Goal: Browse casually: Explore the website without a specific task or goal

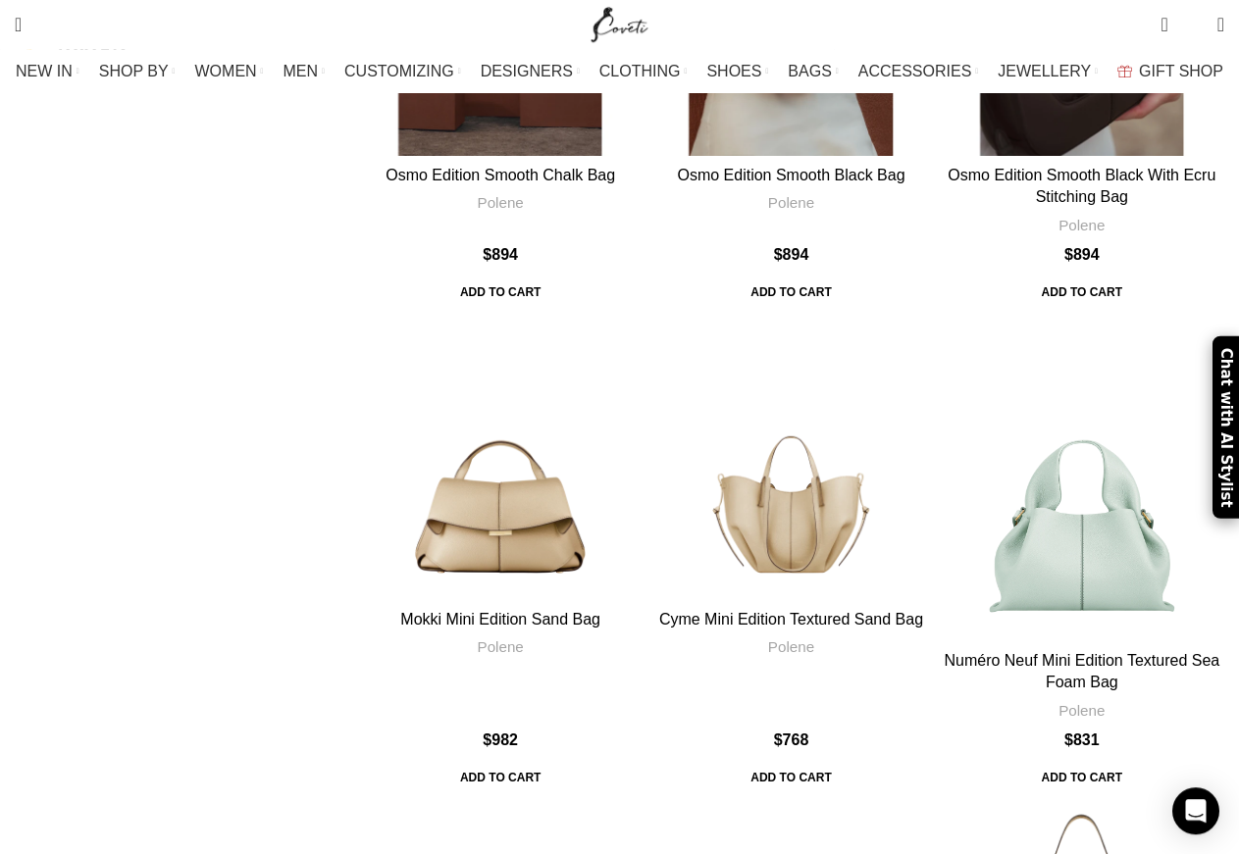
scroll to position [4001, 0]
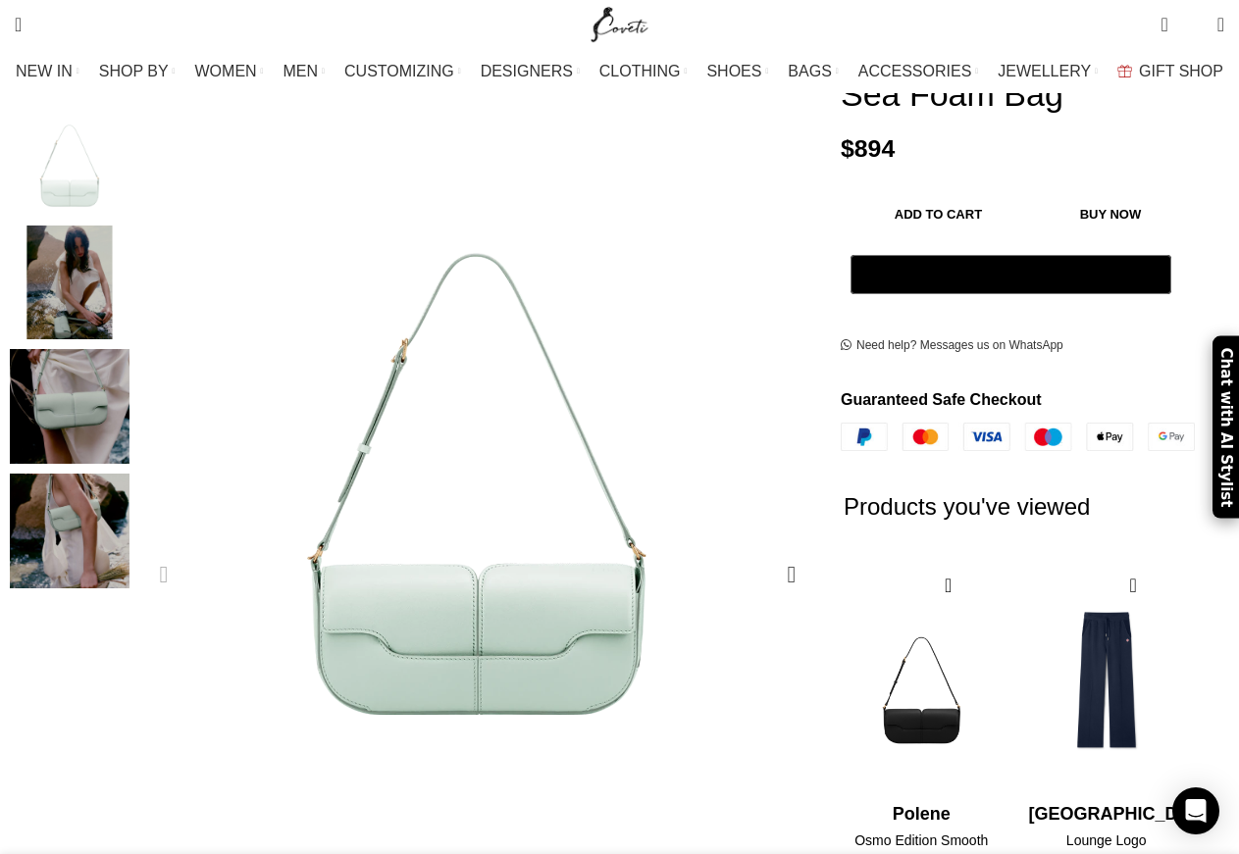
scroll to position [300, 0]
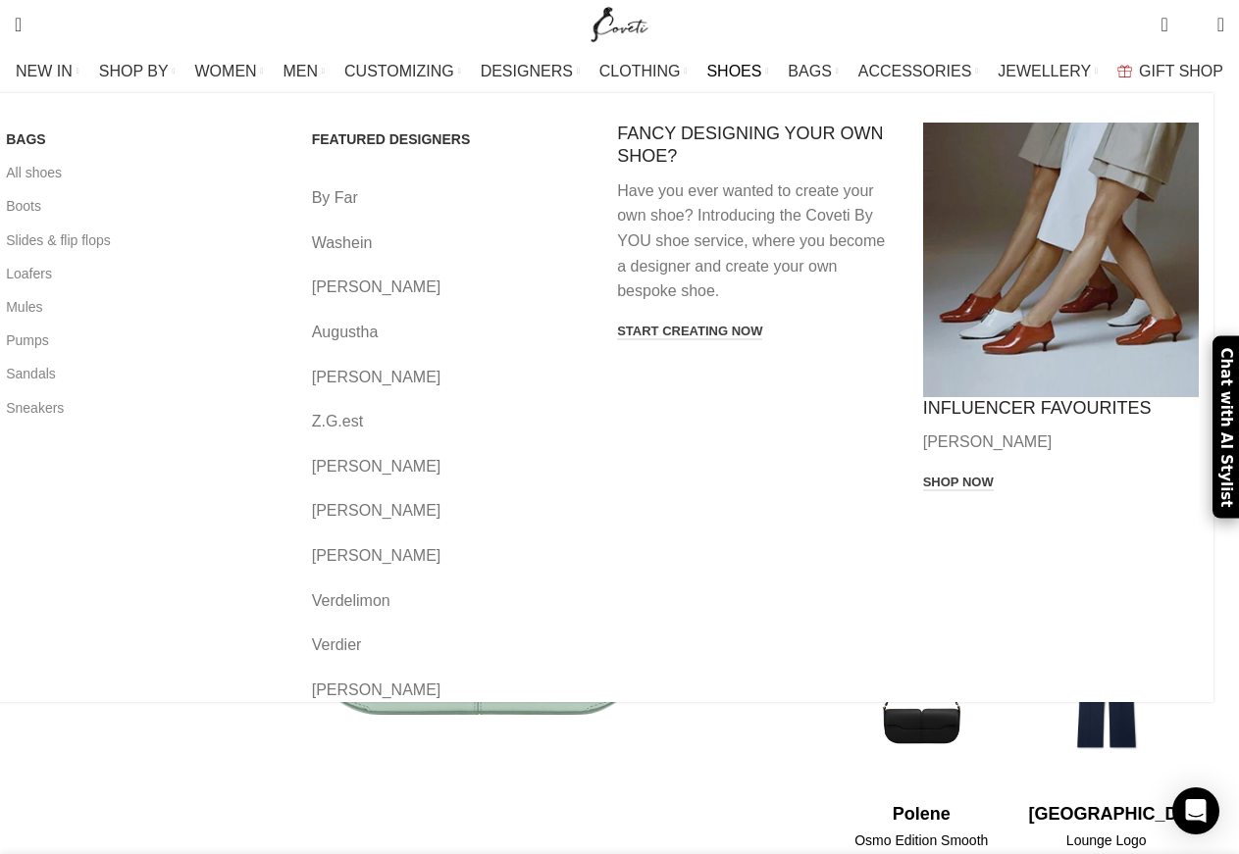
click at [729, 71] on span "SHOES" at bounding box center [733, 71] width 55 height 19
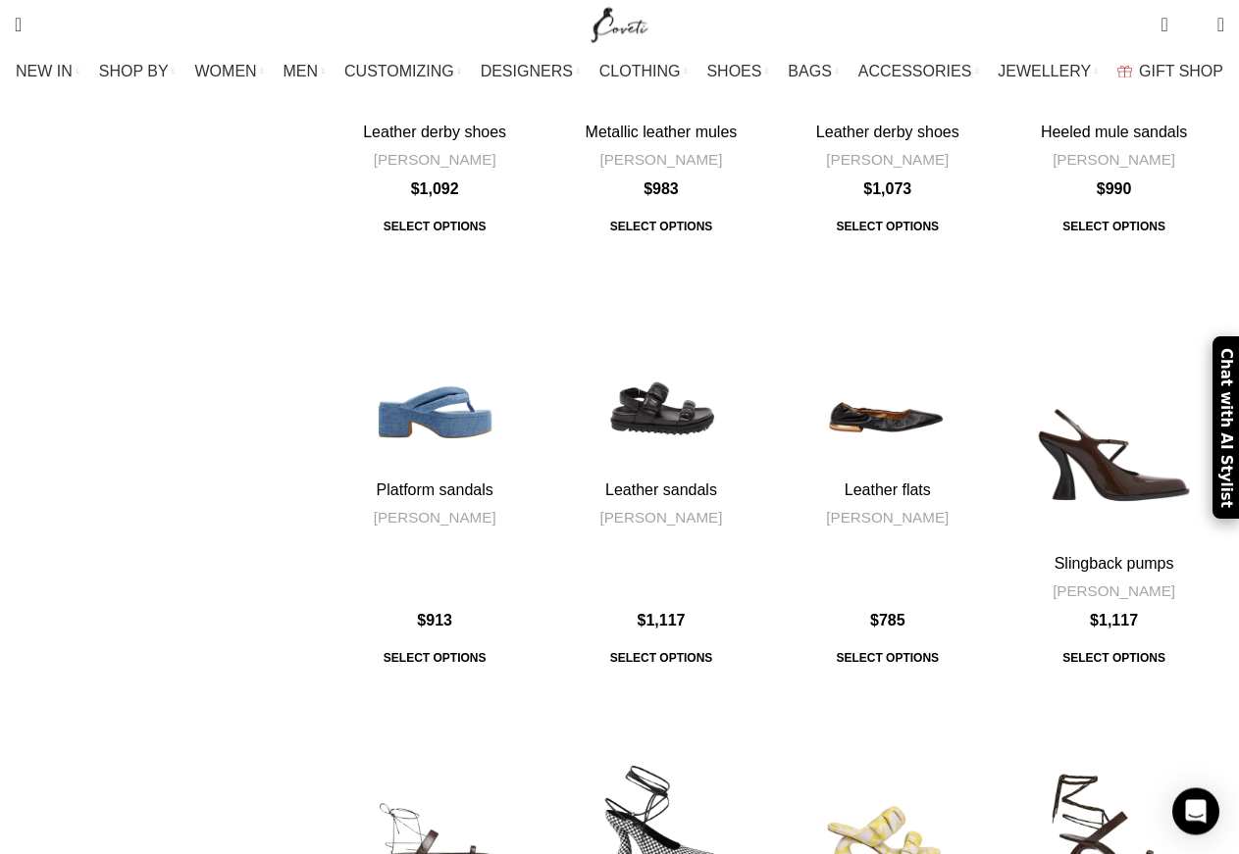
scroll to position [4702, 0]
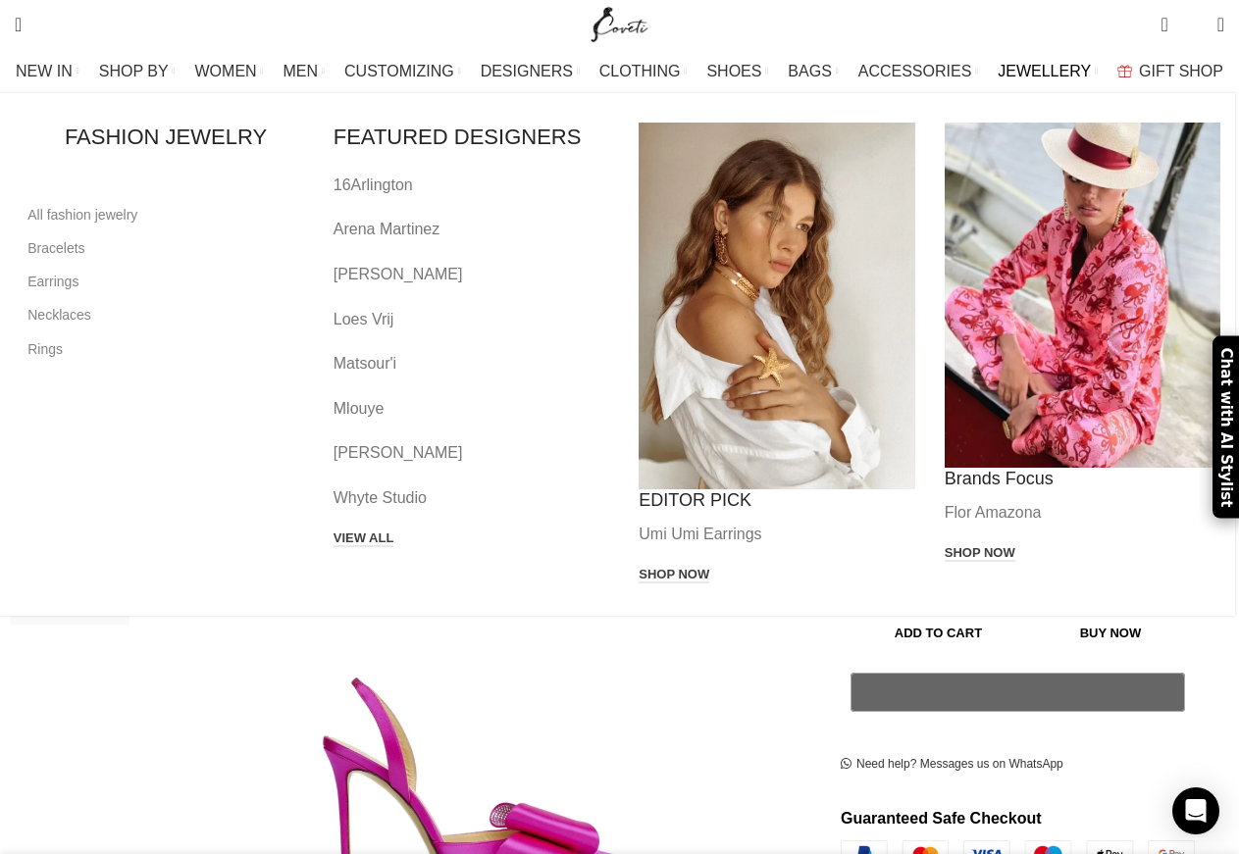
click at [1021, 75] on span "JEWELLERY" at bounding box center [1043, 71] width 93 height 19
